Goal: Information Seeking & Learning: Learn about a topic

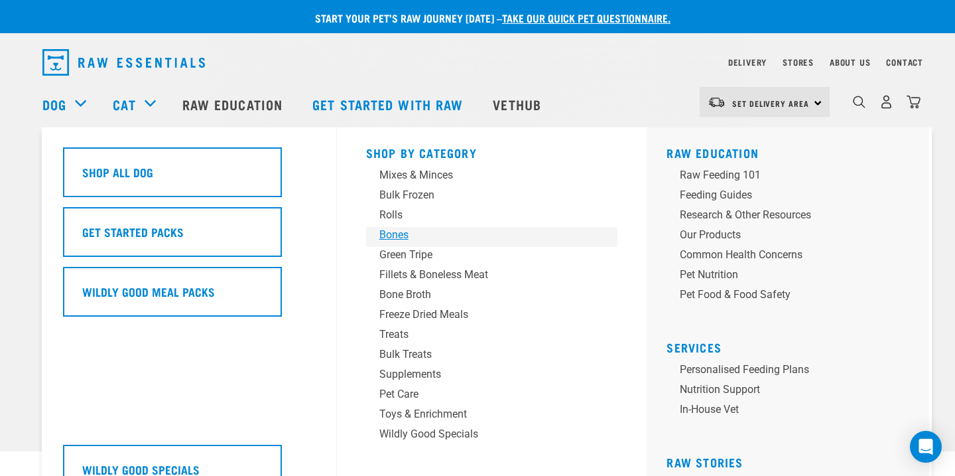
click at [395, 232] on div "Bones" at bounding box center [482, 235] width 207 height 16
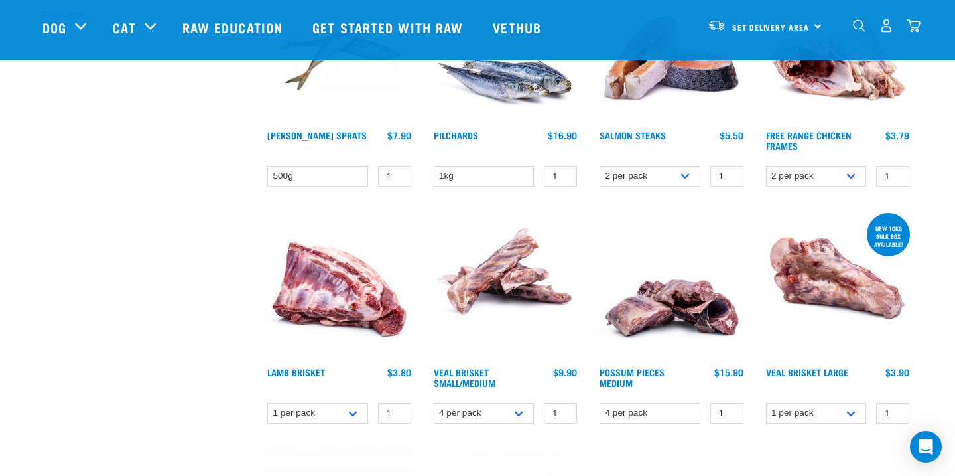
scroll to position [462, 0]
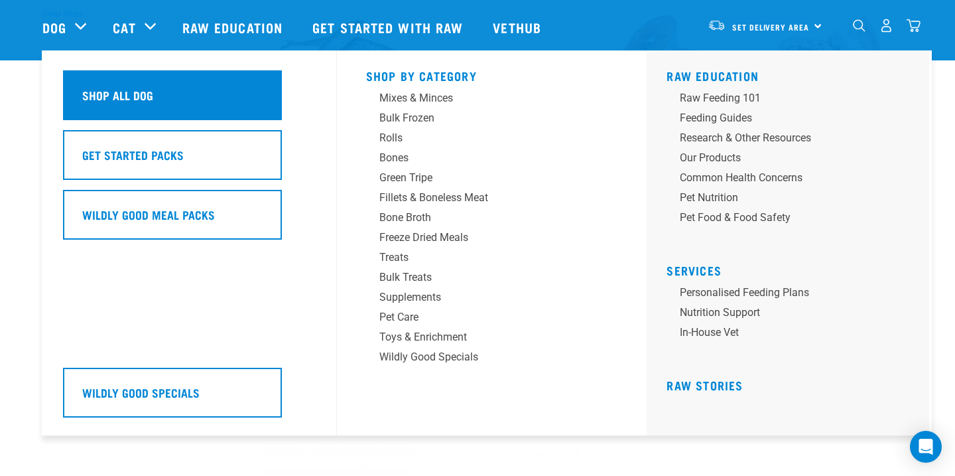
click at [127, 88] on h5 "Shop All Dog" at bounding box center [117, 94] width 71 height 17
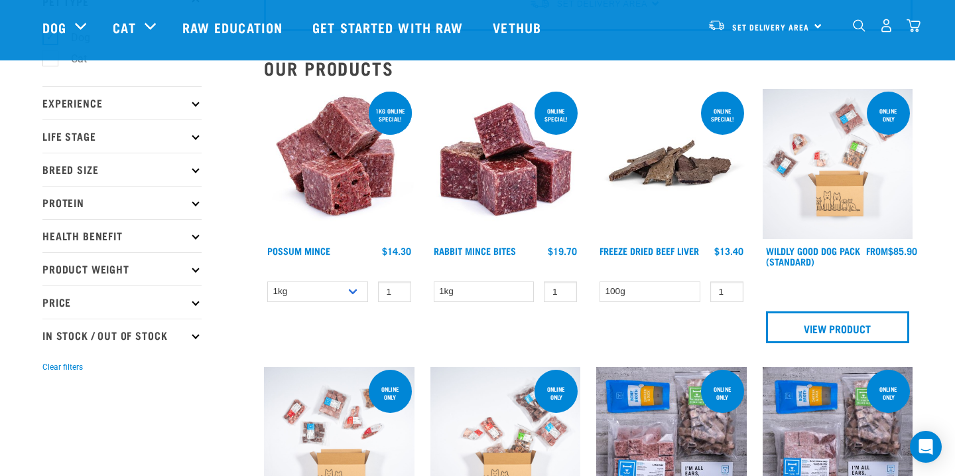
scroll to position [108, 0]
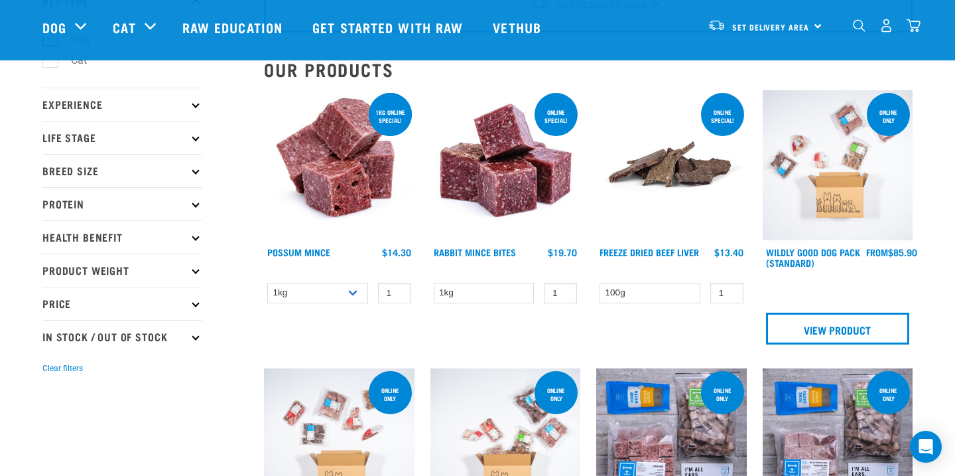
click at [187, 206] on p "Protein" at bounding box center [121, 203] width 159 height 33
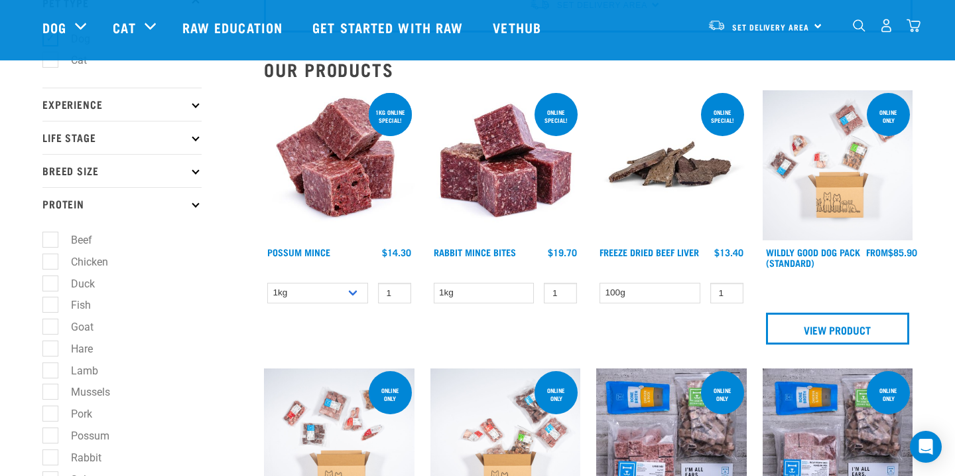
click at [52, 260] on label "Chicken" at bounding box center [82, 261] width 64 height 17
click at [51, 260] on input "Chicken" at bounding box center [46, 259] width 9 height 9
checkbox input "true"
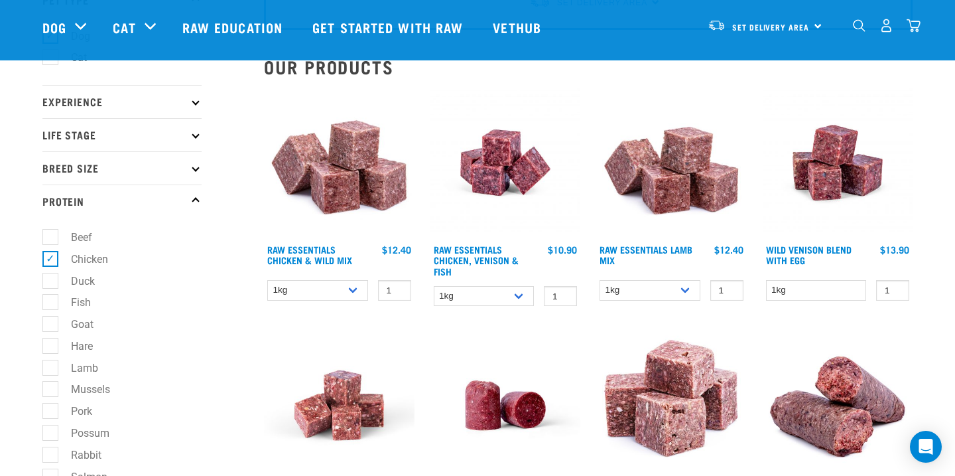
scroll to position [112, 0]
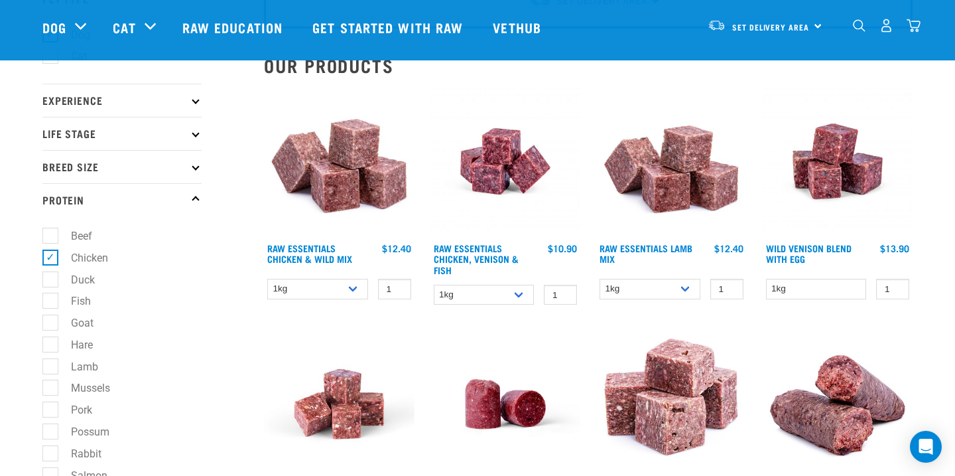
click at [370, 160] on img at bounding box center [339, 161] width 151 height 151
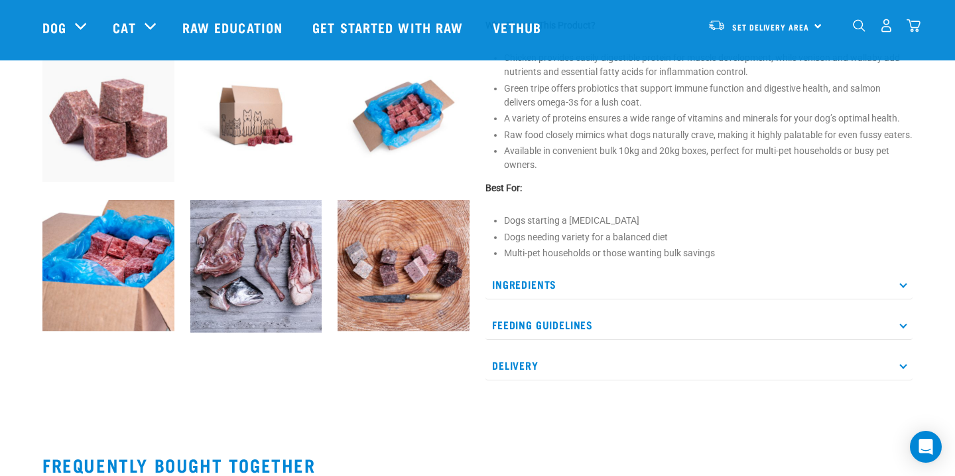
scroll to position [488, 0]
click at [579, 289] on p "Ingredients" at bounding box center [699, 284] width 427 height 30
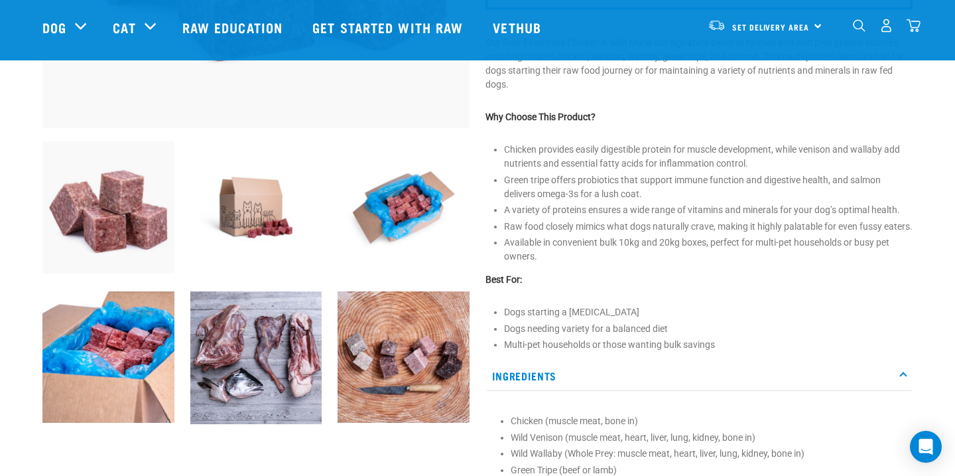
scroll to position [397, 0]
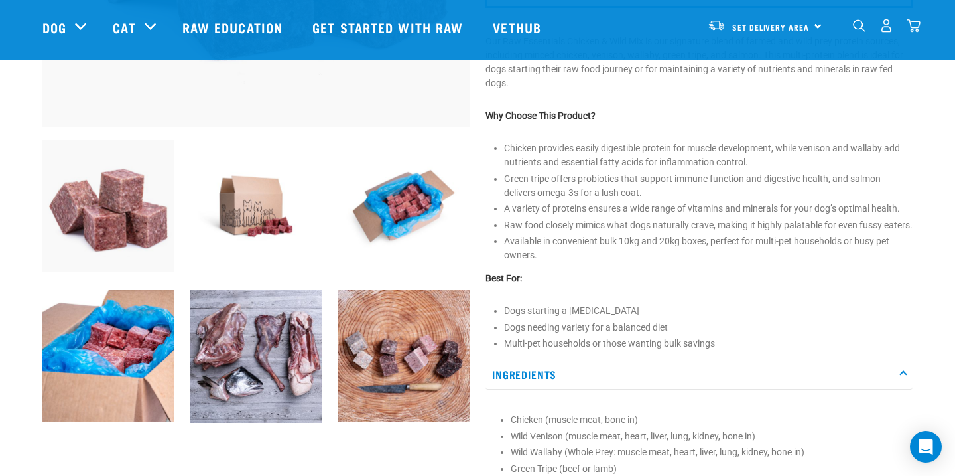
click at [275, 338] on img at bounding box center [256, 356] width 132 height 133
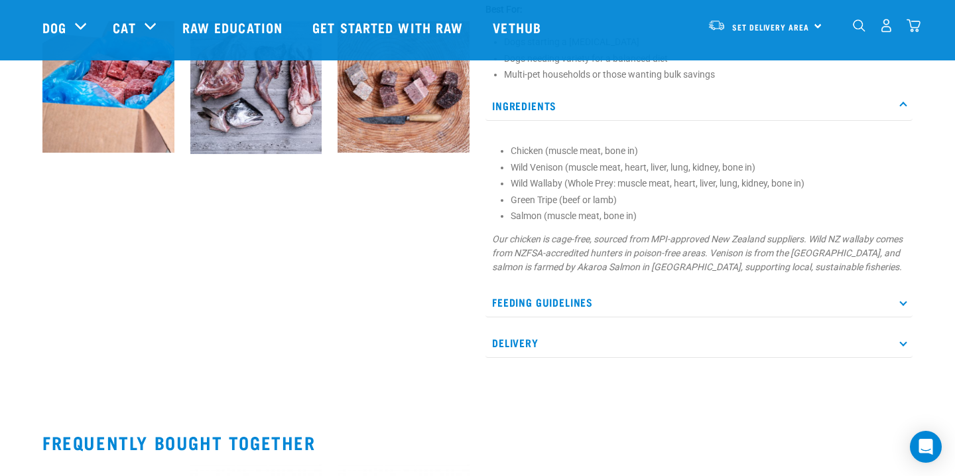
scroll to position [669, 0]
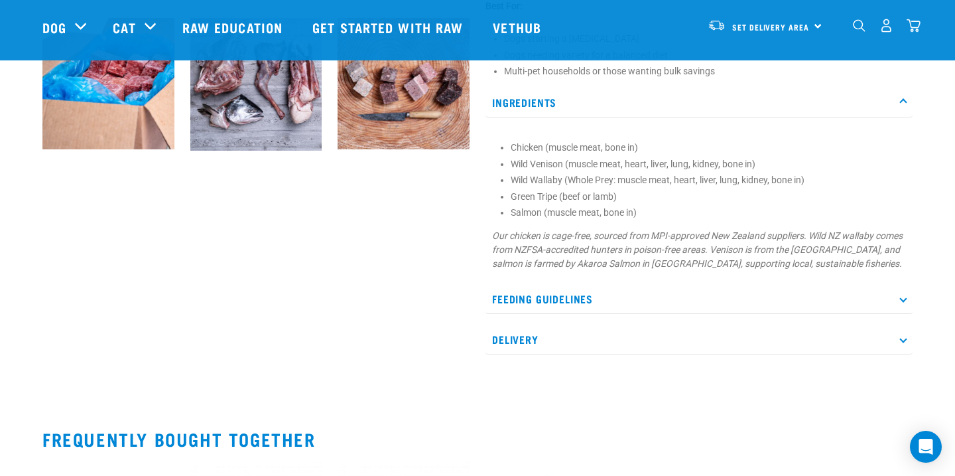
click at [606, 314] on p "Feeding Guidelines" at bounding box center [699, 299] width 427 height 30
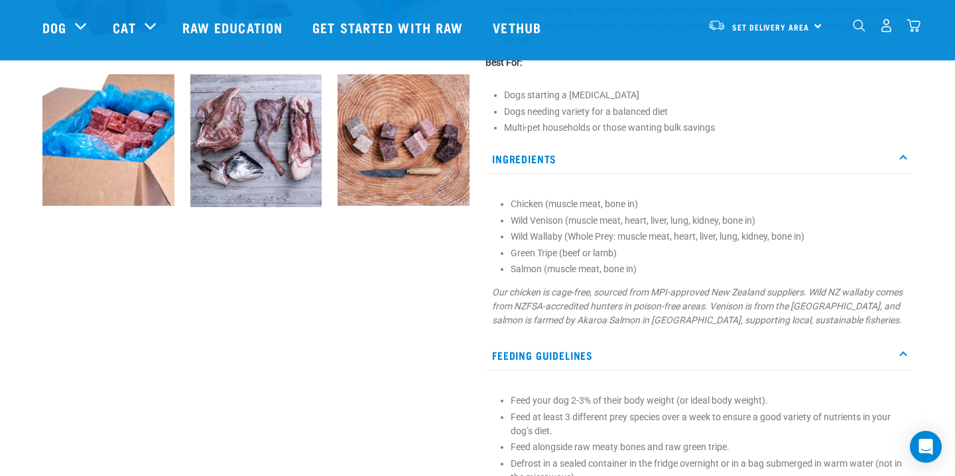
scroll to position [614, 0]
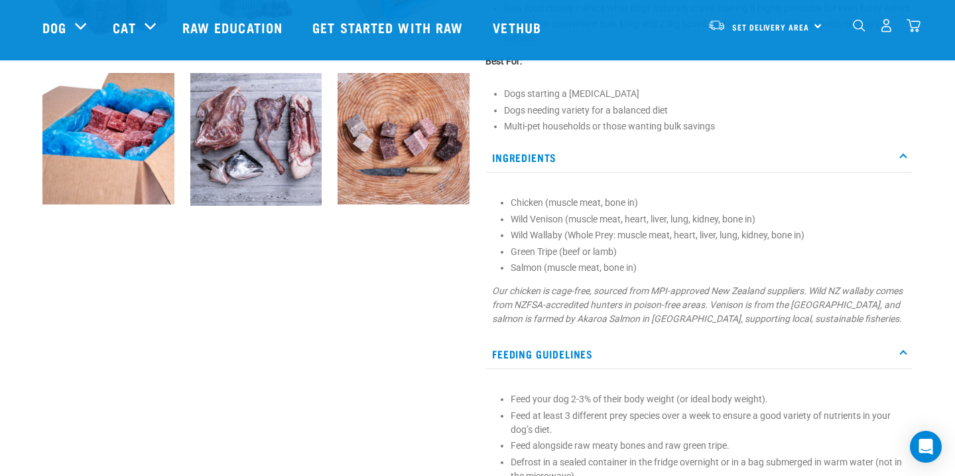
click at [511, 210] on li "Chicken (muscle meat, bone in)" at bounding box center [708, 203] width 395 height 14
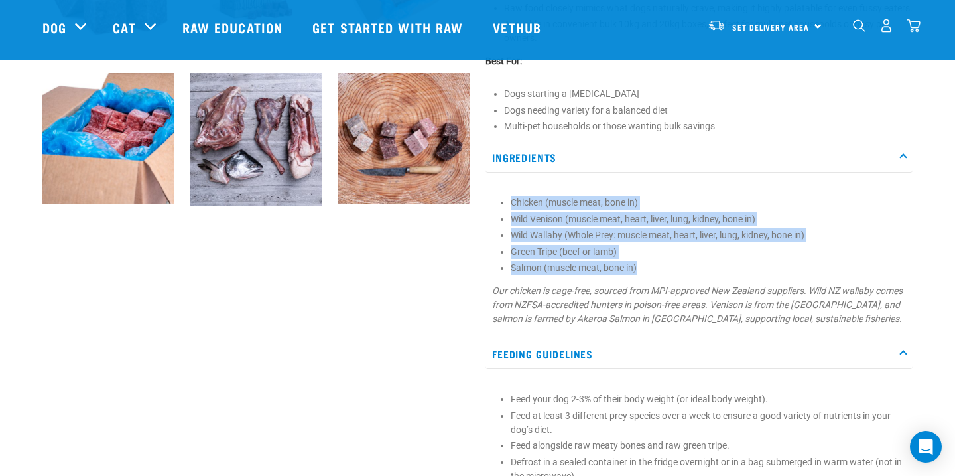
drag, startPoint x: 511, startPoint y: 218, endPoint x: 648, endPoint y: 277, distance: 148.9
click at [648, 275] on ul "Chicken (muscle meat, bone in) Wild Venison (muscle meat, heart, liver, lung, k…" at bounding box center [708, 235] width 395 height 79
copy ul "Chicken (muscle meat, bone in) Wild Venison (muscle meat, heart, liver, lung, k…"
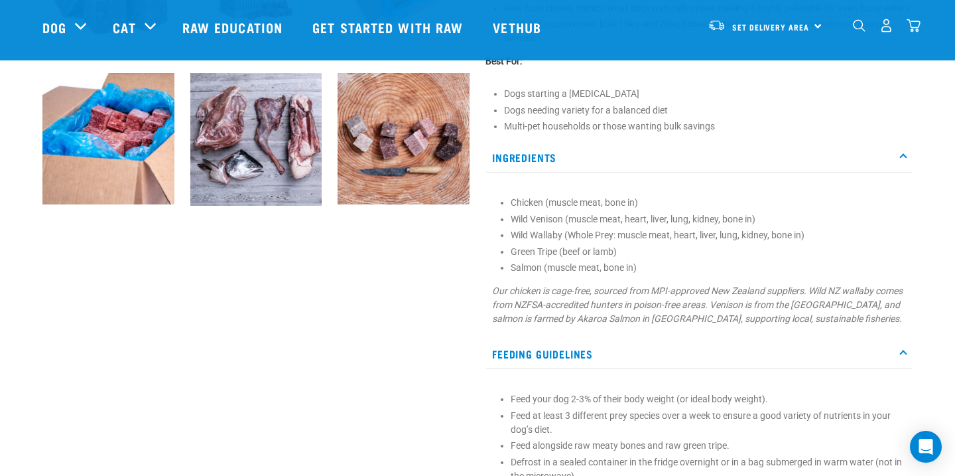
click at [695, 324] on em "Our chicken is cage-free, sourced from MPI-approved New Zealand suppliers. Wild…" at bounding box center [697, 304] width 411 height 38
